Goal: Task Accomplishment & Management: Manage account settings

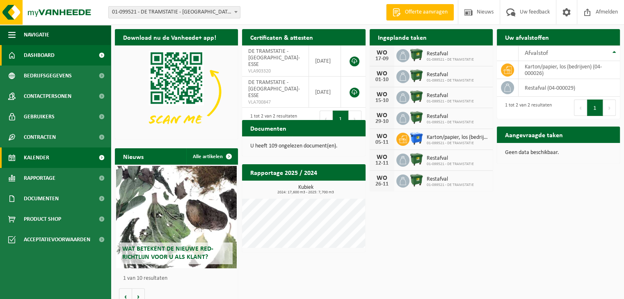
click at [34, 155] on span "Kalender" at bounding box center [36, 158] width 25 height 21
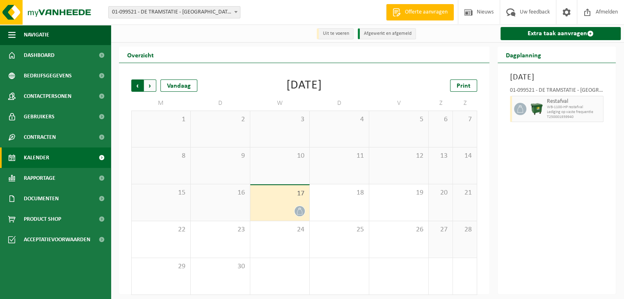
click at [149, 84] on span "Volgende" at bounding box center [150, 86] width 12 height 12
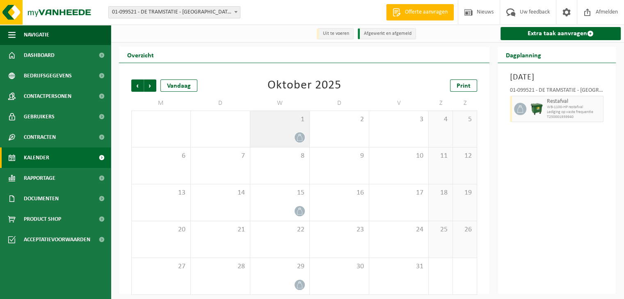
click at [298, 137] on icon at bounding box center [299, 137] width 7 height 7
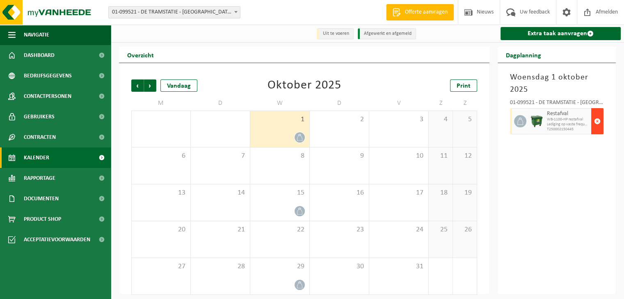
click at [596, 120] on span "button" at bounding box center [597, 121] width 7 height 16
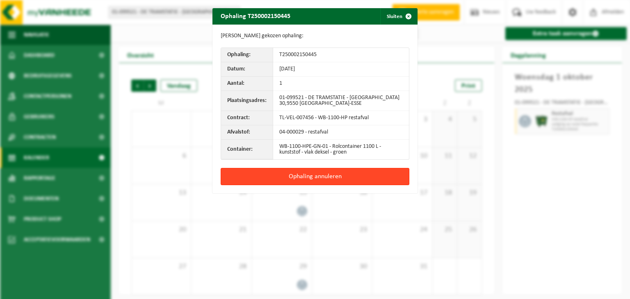
click at [312, 175] on button "Ophaling annuleren" at bounding box center [315, 176] width 189 height 17
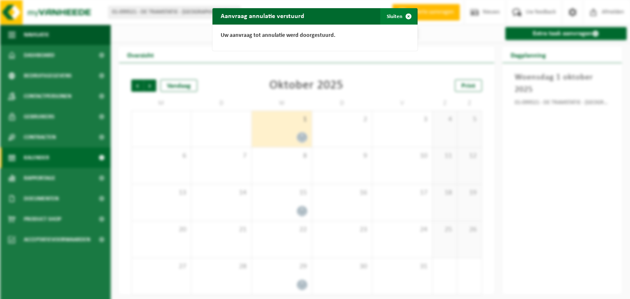
click at [394, 14] on button "Sluiten" at bounding box center [398, 16] width 36 height 16
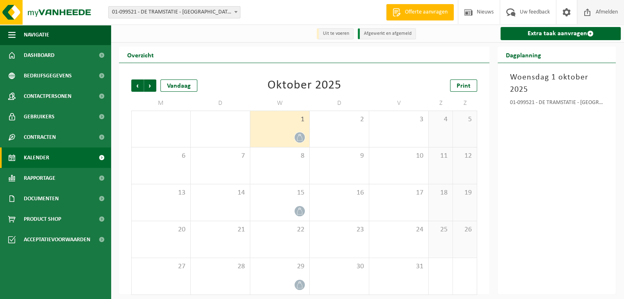
click at [603, 9] on span "Afmelden" at bounding box center [606, 12] width 26 height 24
